Goal: Information Seeking & Learning: Learn about a topic

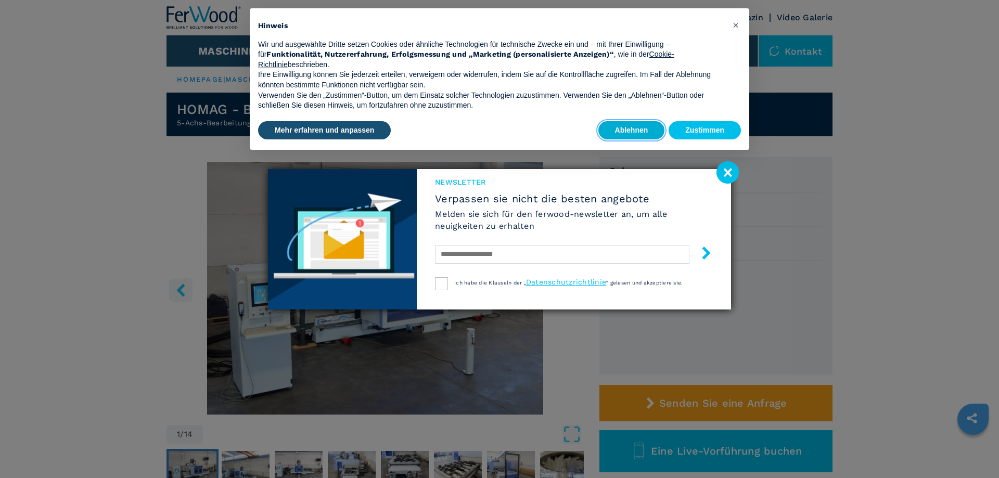
click at [638, 130] on button "Ablehnen" at bounding box center [631, 130] width 67 height 19
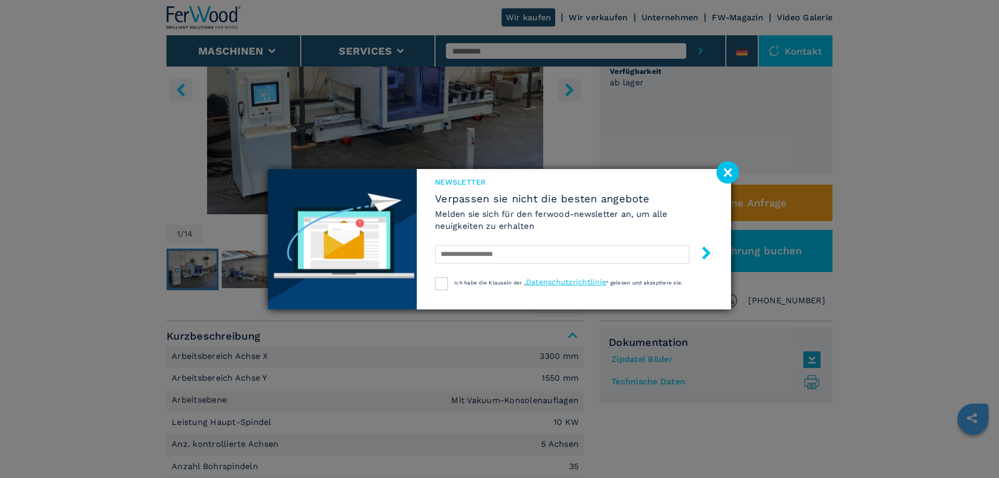
scroll to position [212, 0]
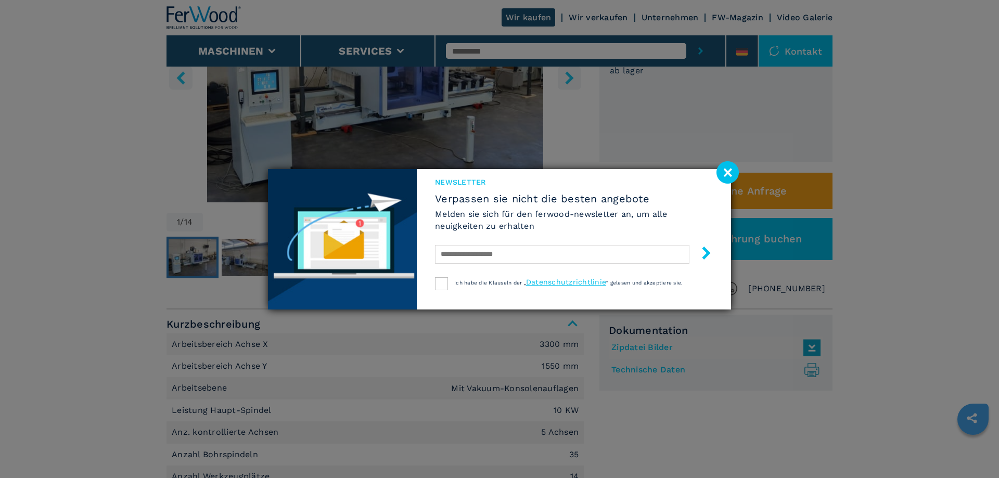
click at [730, 171] on image at bounding box center [727, 172] width 22 height 22
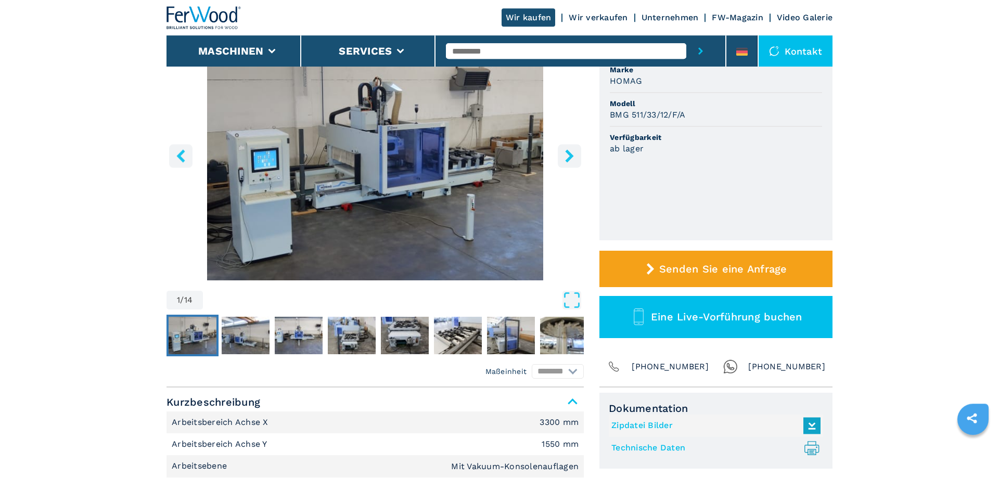
scroll to position [106, 0]
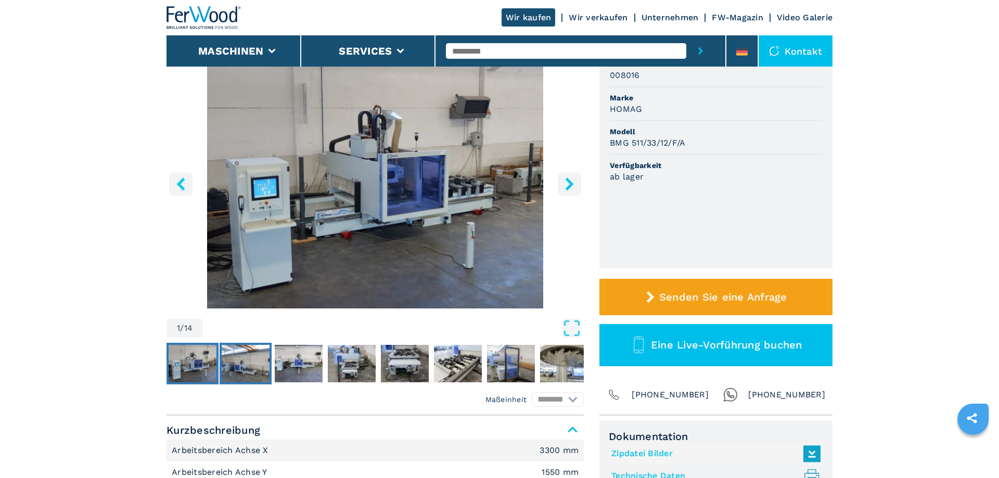
click at [243, 370] on img "Go to Slide 2" at bounding box center [246, 363] width 48 height 37
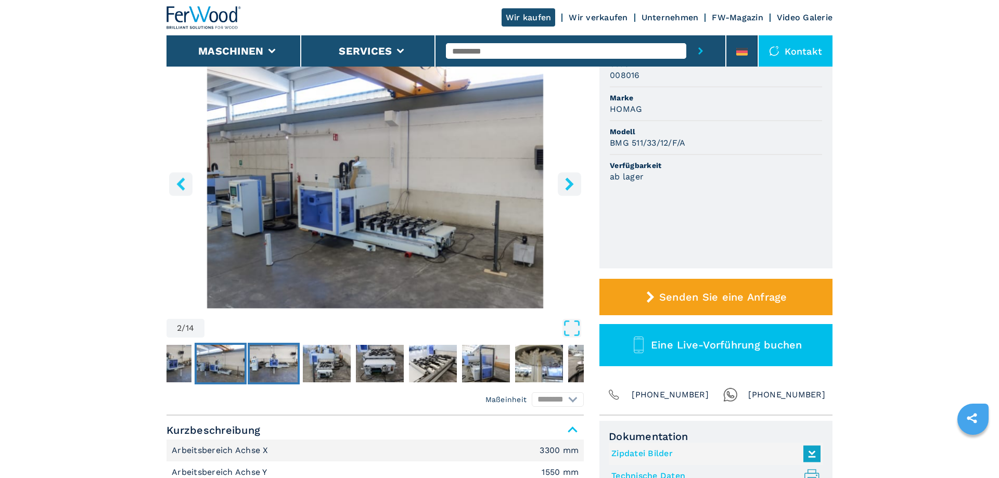
click at [276, 366] on img "Go to Slide 3" at bounding box center [274, 363] width 48 height 37
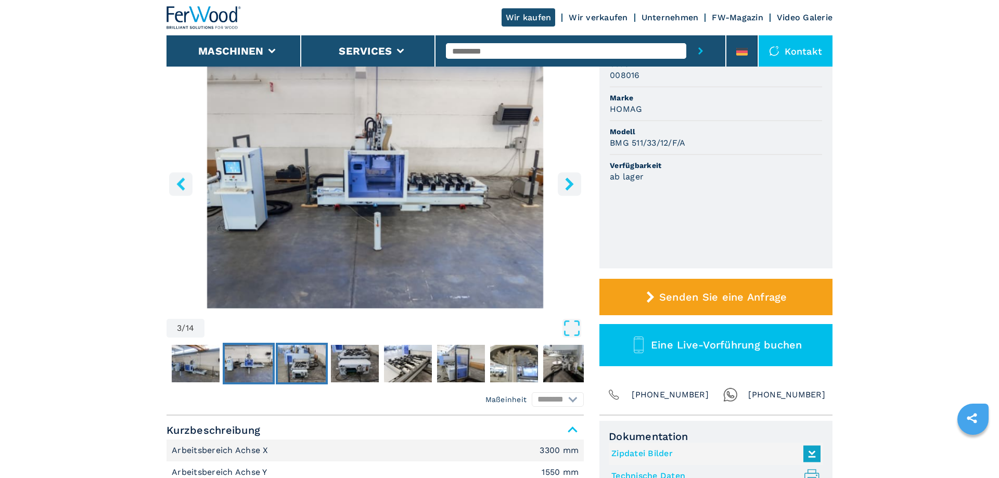
click at [301, 363] on img "Go to Slide 4" at bounding box center [302, 363] width 48 height 37
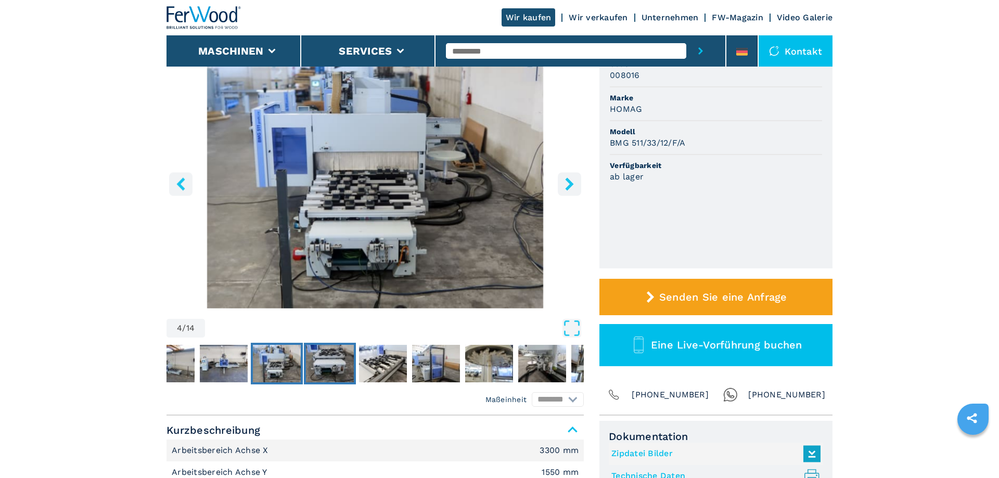
click at [326, 365] on img "Go to Slide 5" at bounding box center [330, 363] width 48 height 37
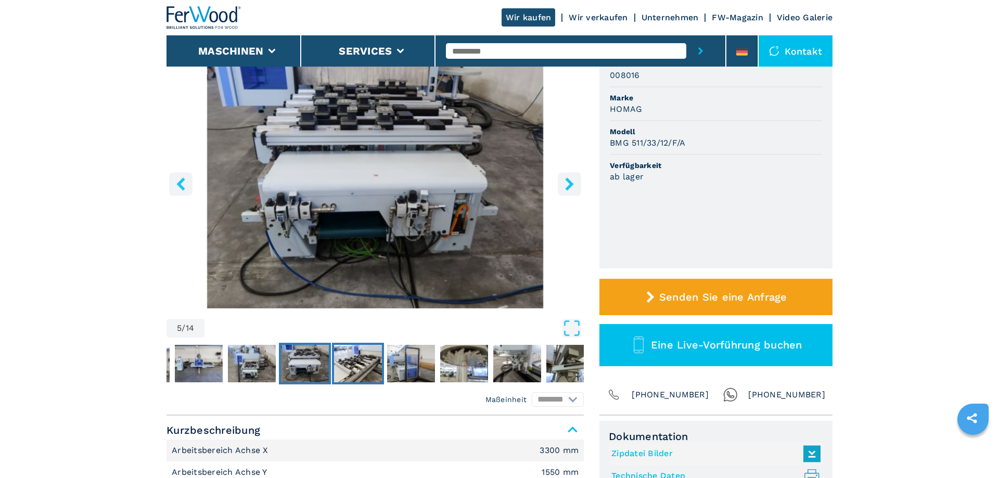
click at [349, 363] on img "Go to Slide 6" at bounding box center [358, 363] width 48 height 37
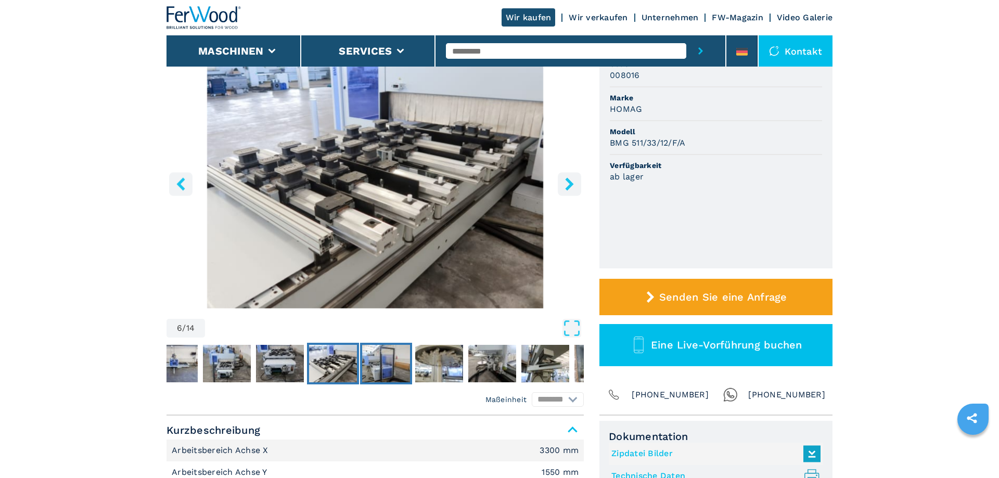
click at [379, 363] on img "Go to Slide 7" at bounding box center [386, 363] width 48 height 37
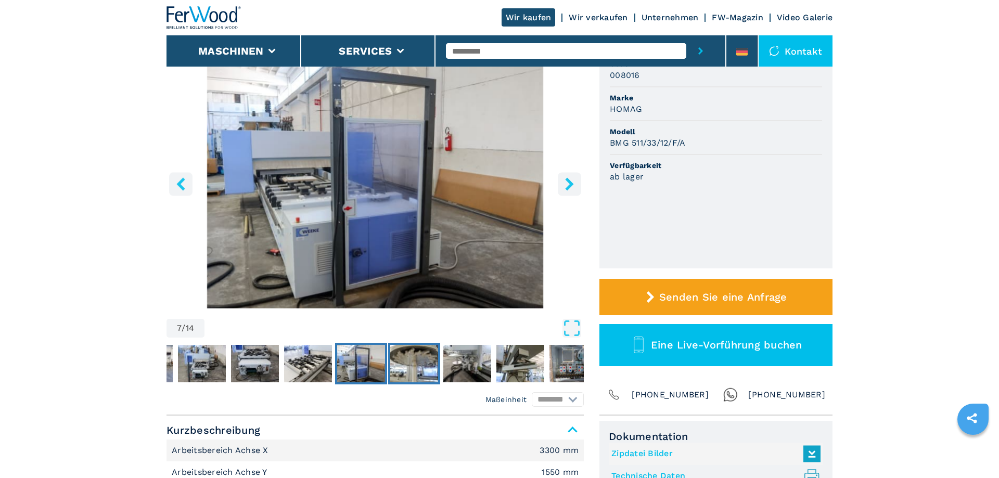
click at [414, 362] on img "Go to Slide 8" at bounding box center [414, 363] width 48 height 37
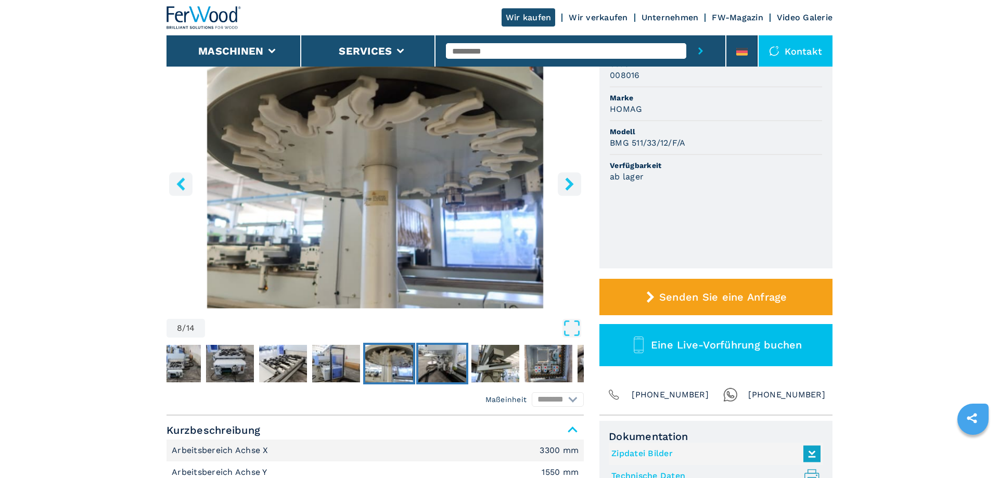
click at [435, 361] on img "Go to Slide 9" at bounding box center [442, 363] width 48 height 37
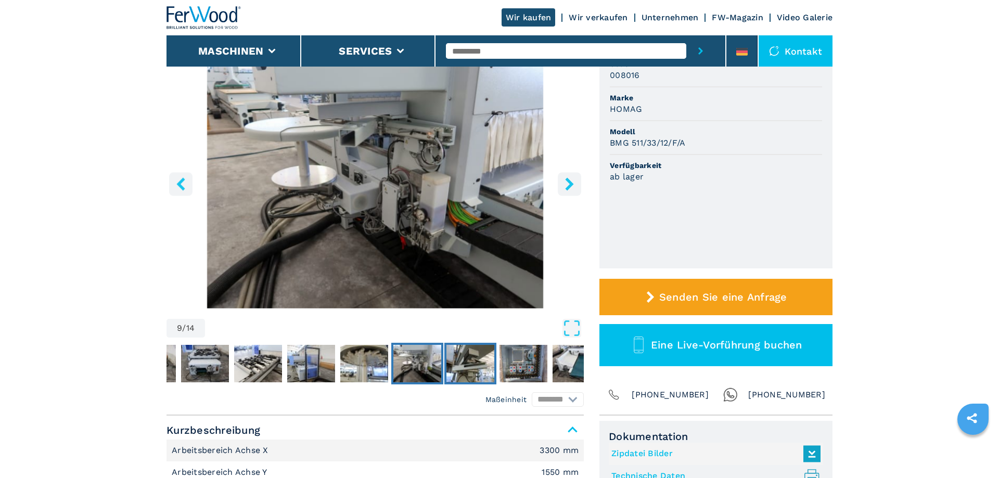
click at [460, 361] on img "Go to Slide 10" at bounding box center [470, 363] width 48 height 37
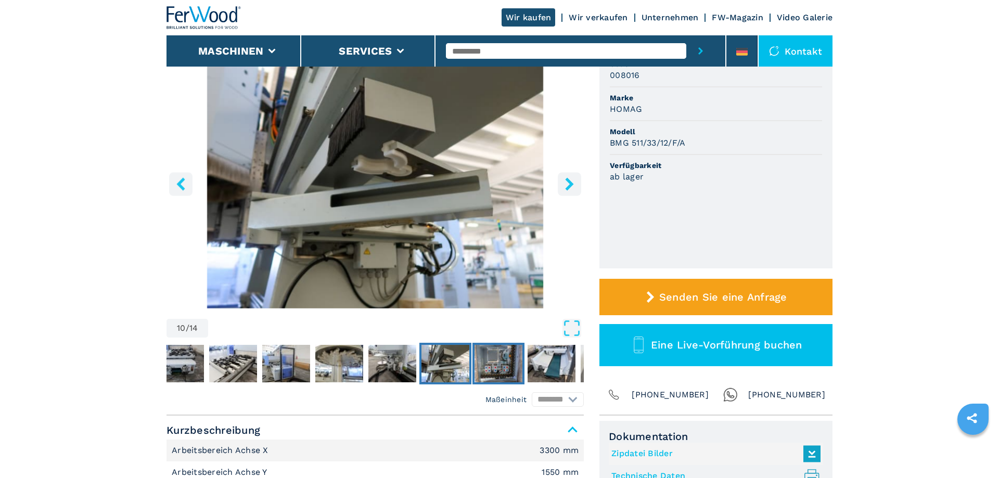
click at [493, 363] on img "Go to Slide 11" at bounding box center [498, 363] width 48 height 37
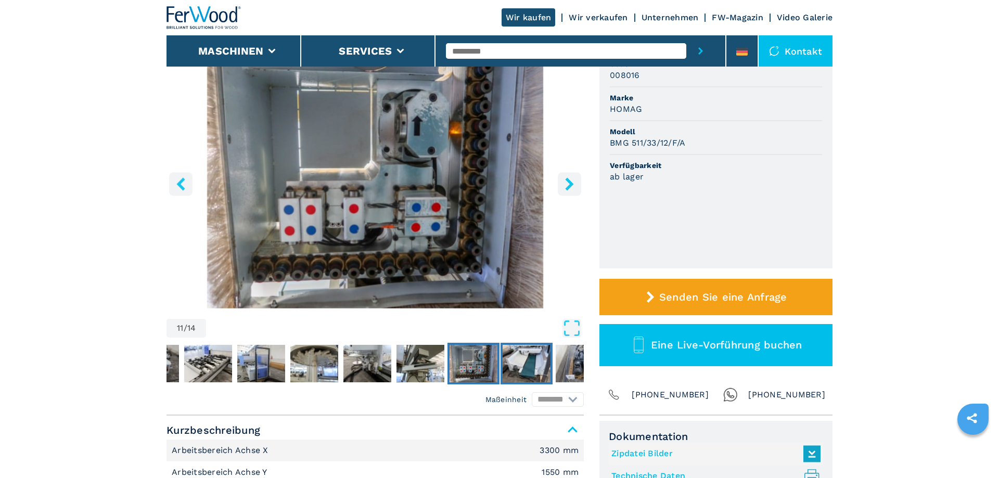
click at [524, 363] on img "Go to Slide 12" at bounding box center [527, 363] width 48 height 37
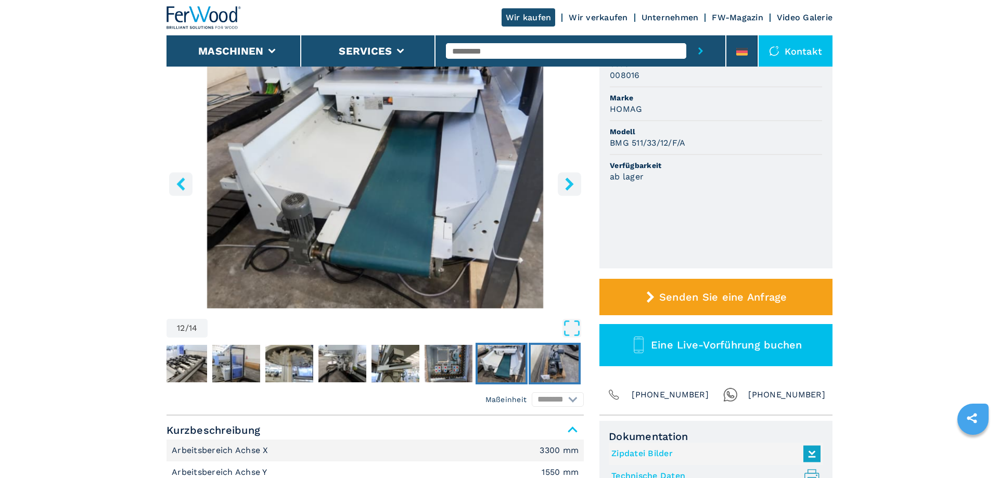
click at [544, 361] on img "Go to Slide 13" at bounding box center [555, 363] width 48 height 37
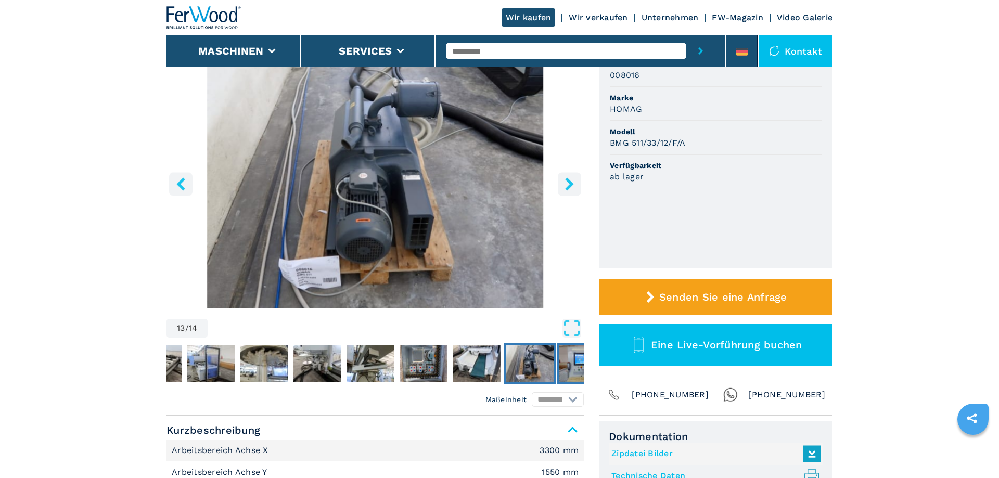
click at [568, 362] on img "Go to Slide 14" at bounding box center [583, 363] width 48 height 37
